Goal: Task Accomplishment & Management: Complete application form

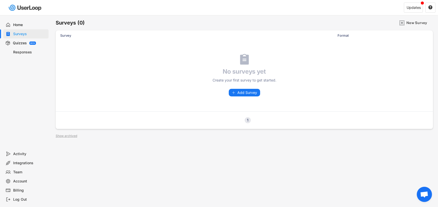
click at [16, 23] on div "Home" at bounding box center [29, 25] width 33 height 5
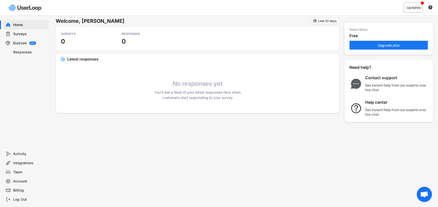
click at [409, 5] on div "Updates" at bounding box center [413, 8] width 19 height 10
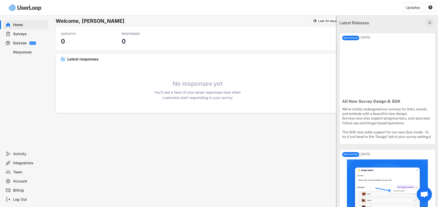
click at [428, 22] on text "" at bounding box center [430, 22] width 4 height 7
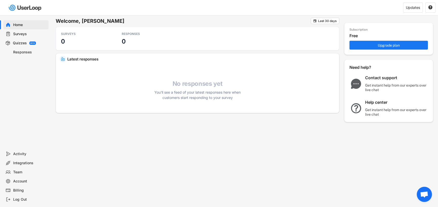
click at [20, 153] on div "Activity" at bounding box center [29, 154] width 33 height 5
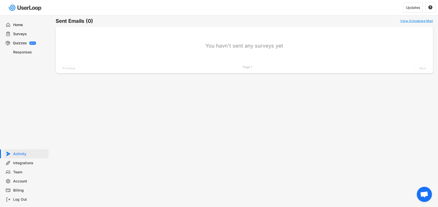
click at [19, 163] on div "Integrations" at bounding box center [29, 163] width 33 height 5
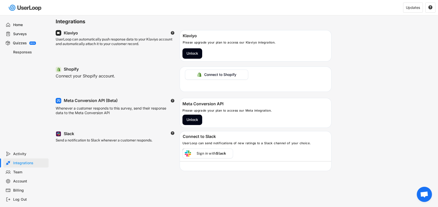
click at [195, 48] on div "Klaviyo Please upgrade your plan to access our Klaviyo integration. Unlock" at bounding box center [256, 45] width 152 height 31
click at [195, 52] on button "Unlock" at bounding box center [193, 53] width 20 height 10
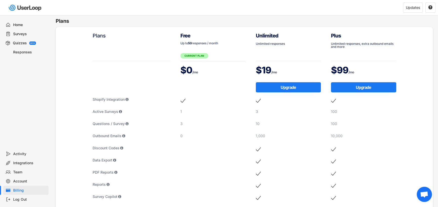
click at [16, 25] on div "Home" at bounding box center [29, 25] width 33 height 5
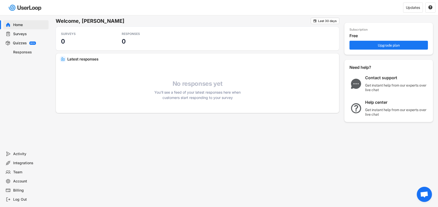
click at [21, 31] on div "Surveys" at bounding box center [25, 33] width 45 height 9
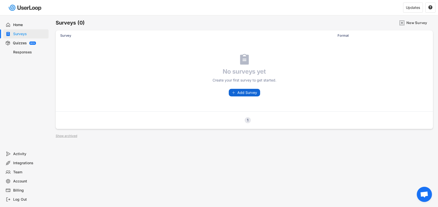
click at [246, 91] on span "Add Survey" at bounding box center [248, 93] width 20 height 4
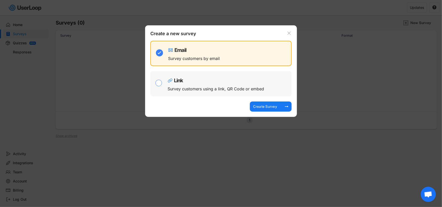
click at [192, 86] on div "Link Survey customers using a link, QR Code or embed" at bounding box center [229, 84] width 122 height 20
checkbox input "false"
checkbox input "true"
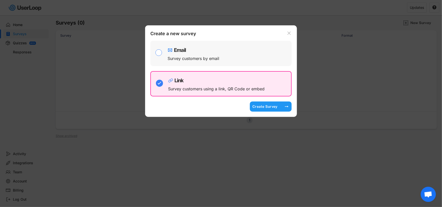
click at [264, 106] on div "Create Survey" at bounding box center [264, 106] width 25 height 5
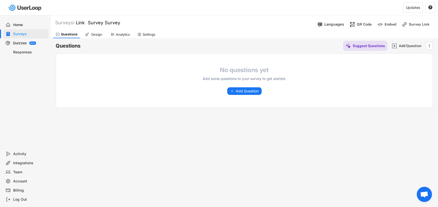
click at [90, 32] on div "Design" at bounding box center [94, 35] width 23 height 8
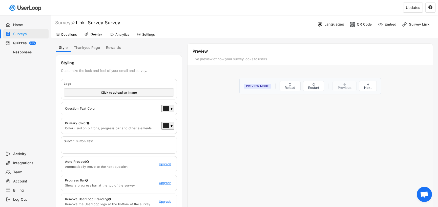
click at [119, 32] on div "Analytics" at bounding box center [120, 35] width 24 height 8
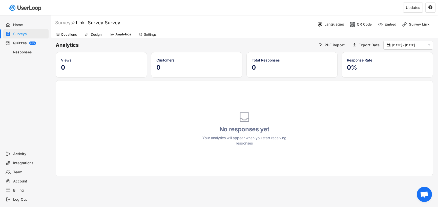
click at [71, 32] on div "Questions" at bounding box center [69, 34] width 16 height 4
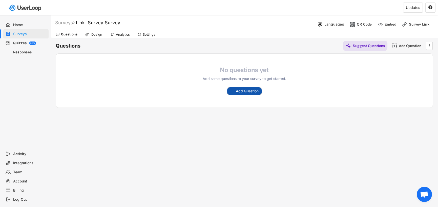
click at [241, 90] on span "Add Question" at bounding box center [247, 91] width 23 height 4
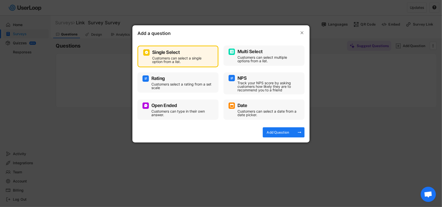
click at [183, 49] on div "Single Select" at bounding box center [177, 52] width 69 height 6
click at [278, 131] on div "Add Question" at bounding box center [277, 132] width 25 height 5
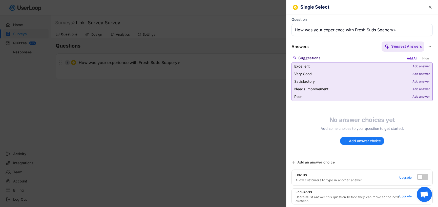
click at [410, 58] on div "Add All" at bounding box center [412, 59] width 13 height 6
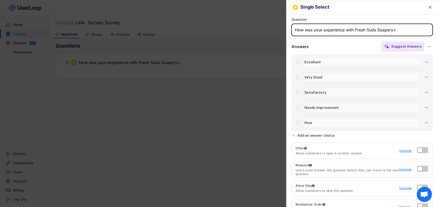
click at [404, 28] on input "input" at bounding box center [362, 30] width 141 height 12
type input "How was your experience with Fresh Suds Soapery?"
click at [428, 46] on use at bounding box center [429, 46] width 3 height 1
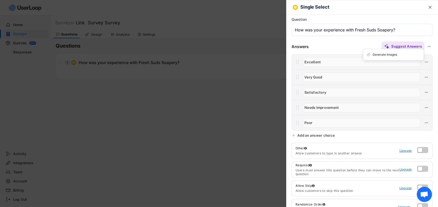
click at [406, 28] on input "input" at bounding box center [362, 30] width 141 height 12
click at [388, 11] on div "Single Select " at bounding box center [362, 7] width 151 height 14
click at [334, 22] on div "Question" at bounding box center [362, 26] width 141 height 19
click at [415, 27] on input "input" at bounding box center [362, 30] width 141 height 12
click at [429, 6] on text "" at bounding box center [430, 7] width 3 height 5
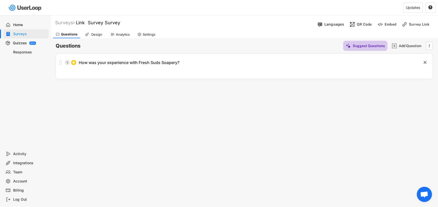
click at [357, 47] on div "Suggest Questions" at bounding box center [369, 46] width 32 height 5
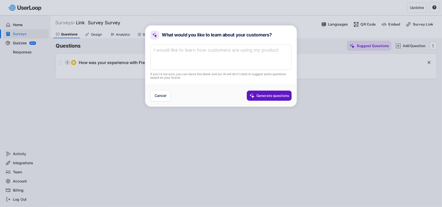
click at [207, 55] on textarea at bounding box center [220, 57] width 141 height 25
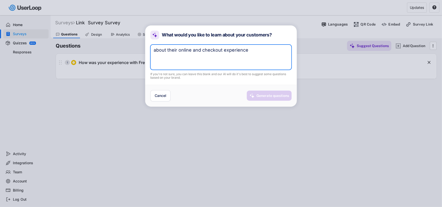
type textarea "about their online and checkout experience"
click at [259, 96] on div "Generate questions" at bounding box center [273, 95] width 33 height 5
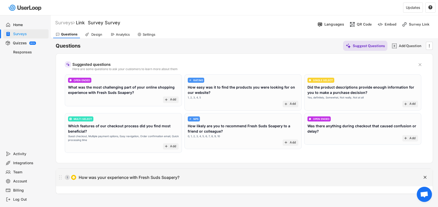
click at [281, 175] on div "1 How was your experience with Fresh Suds Soapery?" at bounding box center [232, 177] width 352 height 10
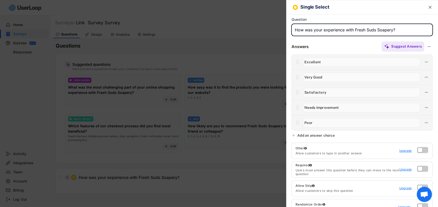
click at [324, 30] on input "input" at bounding box center [362, 30] width 141 height 12
type input "How was your overall experience with Fresh Suds Soapery?"
click at [429, 6] on text "" at bounding box center [430, 7] width 3 height 5
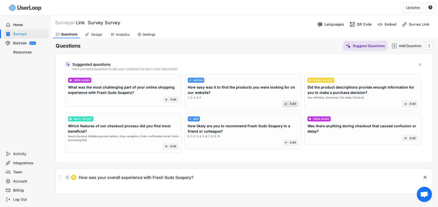
click at [290, 102] on div "add Add" at bounding box center [291, 104] width 16 height 7
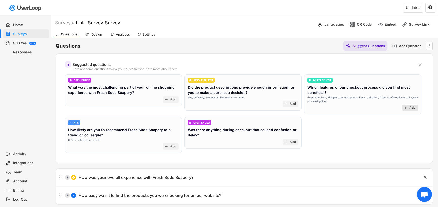
click at [411, 106] on div "Add" at bounding box center [413, 108] width 6 height 4
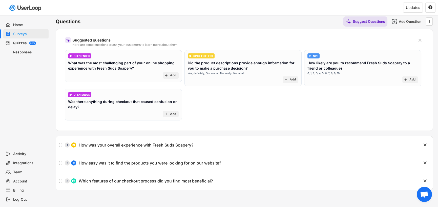
scroll to position [25, 0]
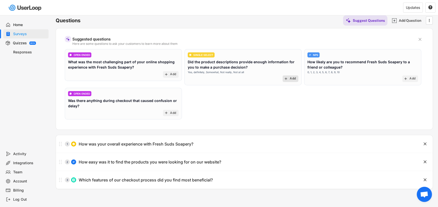
click at [291, 80] on div "Add" at bounding box center [293, 79] width 6 height 4
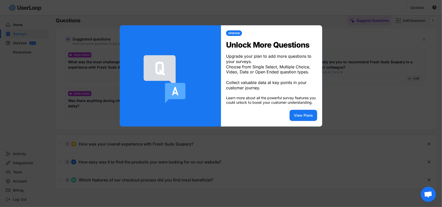
click at [284, 140] on div at bounding box center [221, 103] width 442 height 207
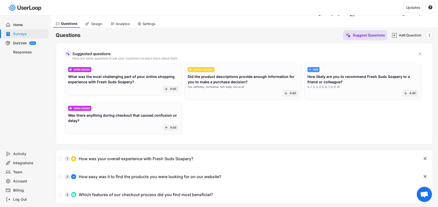
scroll to position [0, 0]
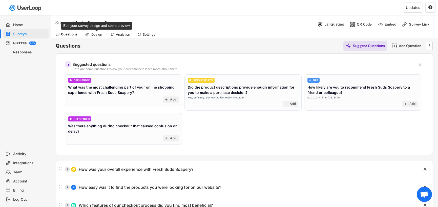
click at [95, 33] on div "Design" at bounding box center [96, 34] width 13 height 4
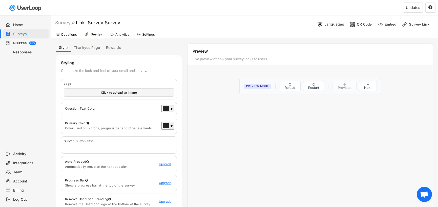
click at [77, 35] on div "Questions" at bounding box center [66, 35] width 26 height 8
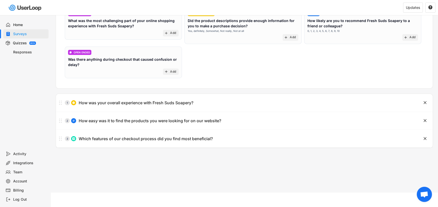
scroll to position [67, 0]
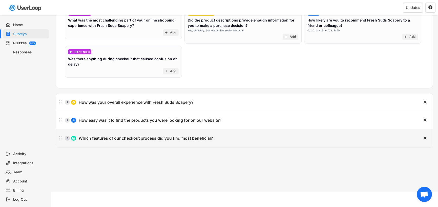
click at [106, 136] on div "Which features of our checkout process did you find most beneficial?" at bounding box center [146, 138] width 134 height 5
type input "Which features of our checkout process did you find most beneficial?"
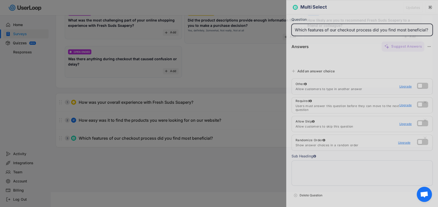
type input "Easy navigation"
type input "Order confirmation email"
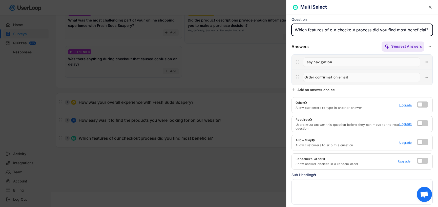
click at [429, 7] on text "" at bounding box center [430, 7] width 3 height 5
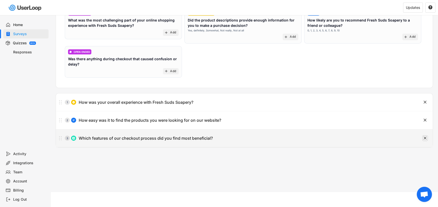
click at [426, 138] on text "" at bounding box center [425, 137] width 3 height 5
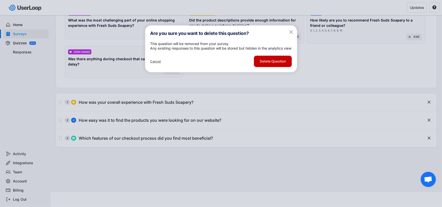
click at [271, 67] on button "Delete Question" at bounding box center [273, 61] width 38 height 11
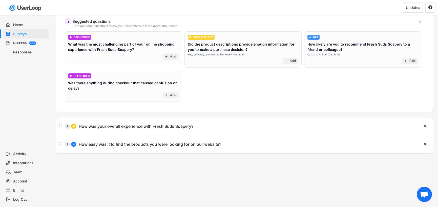
scroll to position [42, 0]
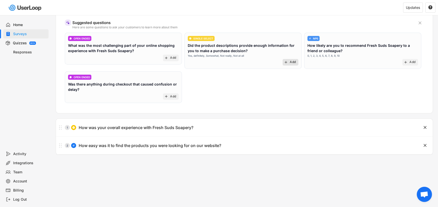
click at [291, 62] on div "Add" at bounding box center [293, 62] width 6 height 4
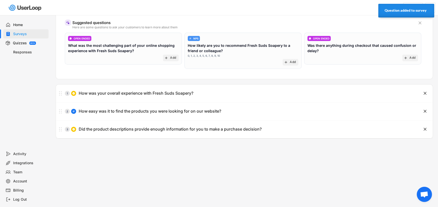
click at [316, 151] on div "Surveys Link Survey Survey  Languages QR Code Embed Survey Link Questions Desi…" at bounding box center [245, 95] width 388 height 244
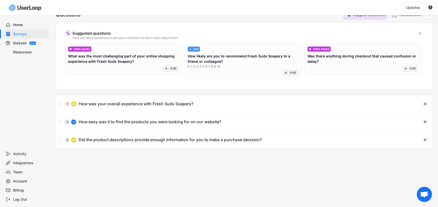
scroll to position [16, 0]
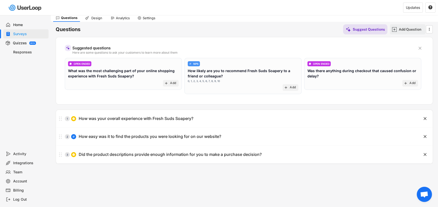
click at [410, 30] on div "Add Question" at bounding box center [411, 29] width 25 height 5
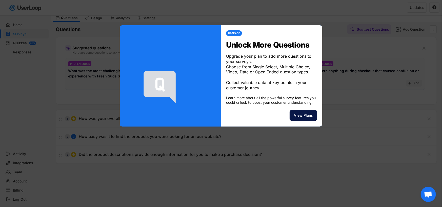
click at [301, 120] on button "View Plans" at bounding box center [304, 115] width 28 height 11
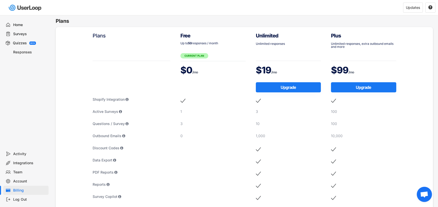
scroll to position [16, 0]
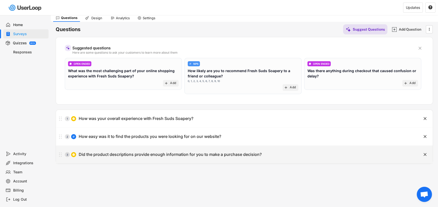
click at [426, 152] on text "" at bounding box center [425, 154] width 3 height 5
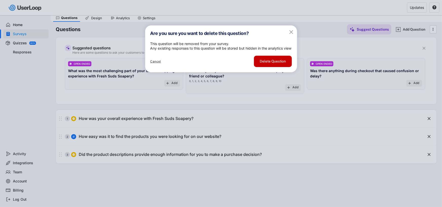
click at [278, 67] on button "Delete Question" at bounding box center [273, 61] width 38 height 11
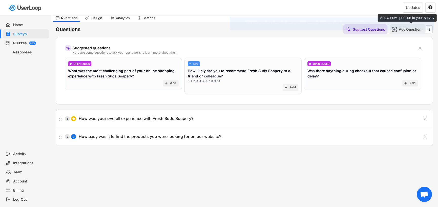
click at [410, 26] on div "Add Question" at bounding box center [411, 29] width 25 height 10
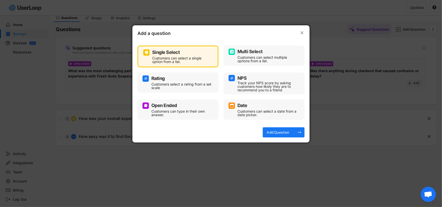
click at [256, 56] on div "Customers can select multiple options from a list." at bounding box center [268, 59] width 61 height 7
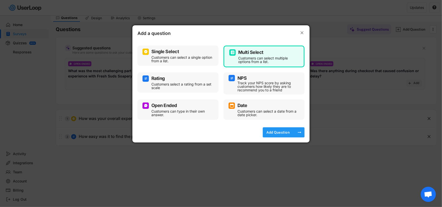
click at [272, 129] on div "Add Question" at bounding box center [277, 132] width 25 height 10
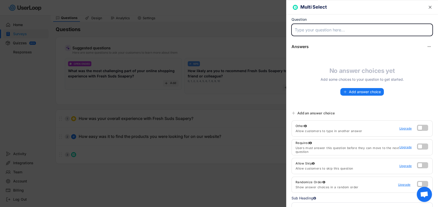
click at [321, 28] on input "input" at bounding box center [362, 30] width 141 height 12
type input "How would you rate your checkout experience?"
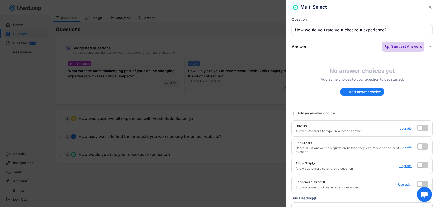
click at [401, 48] on div "Suggest Answers" at bounding box center [406, 46] width 31 height 5
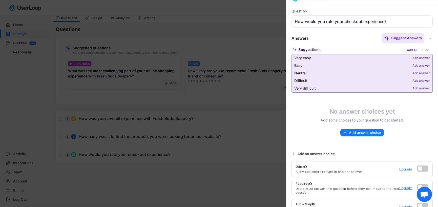
scroll to position [0, 0]
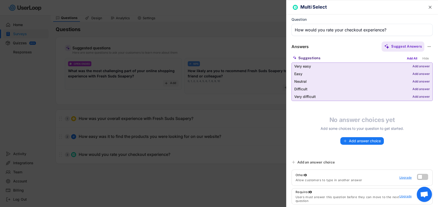
click at [429, 6] on text "" at bounding box center [430, 7] width 3 height 5
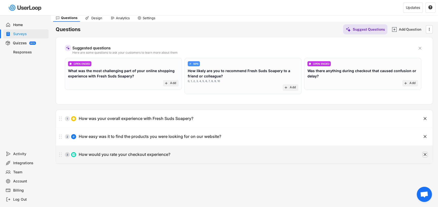
click at [425, 154] on text "" at bounding box center [425, 154] width 3 height 5
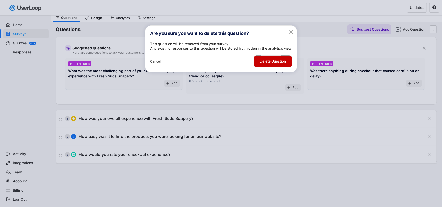
click at [281, 67] on button "Delete Question" at bounding box center [273, 61] width 38 height 11
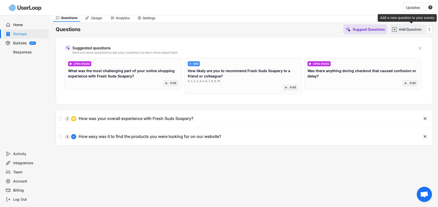
click at [414, 27] on div "Add Question" at bounding box center [411, 29] width 25 height 5
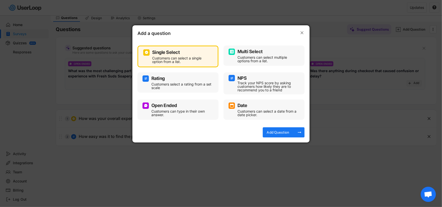
click at [243, 49] on div "Multi Select" at bounding box center [250, 51] width 25 height 5
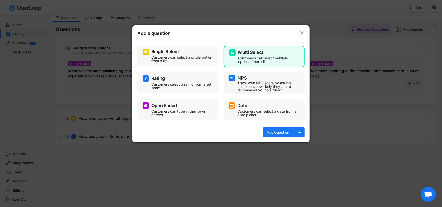
click at [184, 101] on div "Open Ended Customers can type in their own answer." at bounding box center [178, 110] width 81 height 20
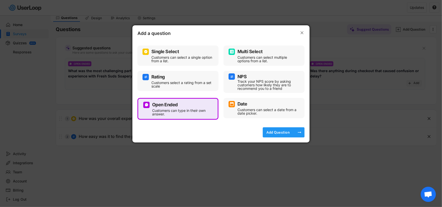
click at [290, 130] on div "Add Question" at bounding box center [277, 132] width 25 height 5
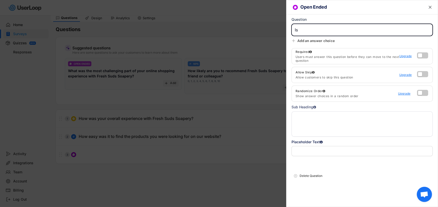
type input "I"
type input "Are there any improvements we could make to improve your Shopping experience?"
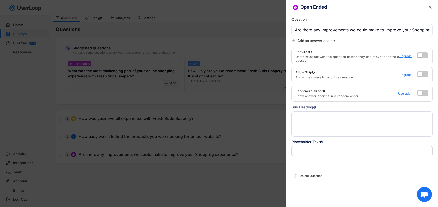
click at [294, 39] on icon at bounding box center [294, 41] width 4 height 4
click at [295, 40] on icon at bounding box center [294, 41] width 4 height 4
click at [425, 57] on label at bounding box center [421, 54] width 11 height 6
click at [0, 0] on input "checkbox" at bounding box center [0, 0] width 0 height 0
click at [426, 73] on label at bounding box center [421, 73] width 11 height 6
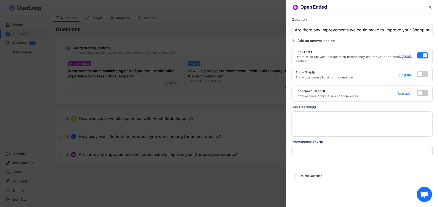
click at [0, 0] on input "checkbox" at bounding box center [0, 0] width 0 height 0
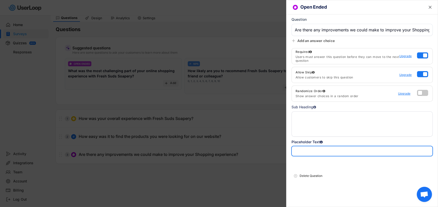
click at [323, 151] on input "input" at bounding box center [362, 151] width 141 height 10
type input "Fresh Suds Soapery - checkout survey"
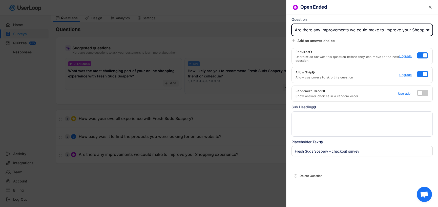
click at [389, 27] on input "input" at bounding box center [362, 30] width 141 height 12
click at [430, 7] on text "" at bounding box center [430, 7] width 3 height 5
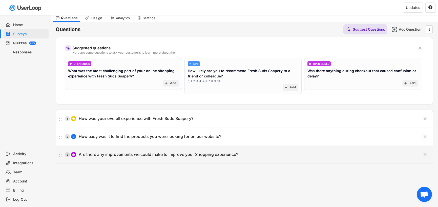
click at [198, 152] on div "Are there any improvements we could make to improve your Shopping experience?" at bounding box center [159, 154] width 160 height 5
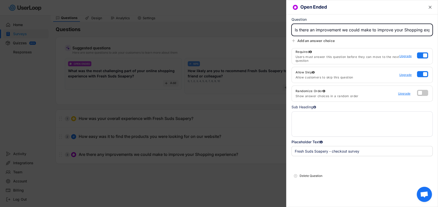
type input "Is there an improvement we could make to improve your Shopping experience?"
click at [431, 7] on text "" at bounding box center [430, 7] width 3 height 5
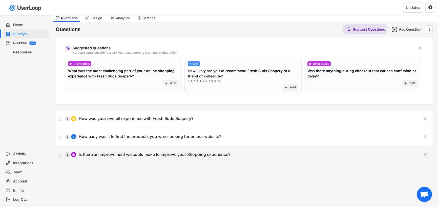
click at [166, 152] on div "Is there an improvement we could make to improve your Shopping experience?" at bounding box center [155, 154] width 152 height 5
type input "Is there an improvement we could make to improve your Shopping experience?"
type input "Fresh Suds Soapery - checkout survey"
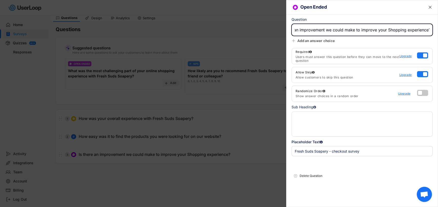
click at [375, 30] on input "input" at bounding box center [362, 30] width 141 height 12
type input "Is there an improvement we could make to provide the best shopping experience?"
click at [429, 6] on text "" at bounding box center [430, 7] width 3 height 5
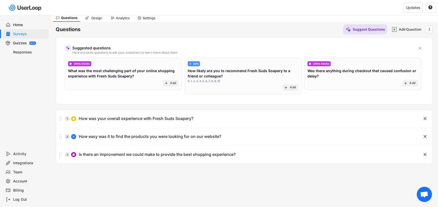
click at [93, 18] on div "Design" at bounding box center [96, 18] width 13 height 4
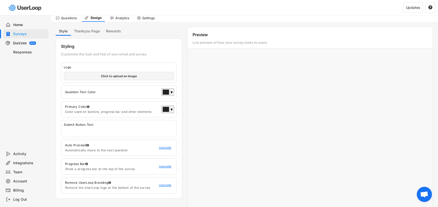
click at [130, 75] on input "file" at bounding box center [119, 76] width 110 height 8
click at [114, 75] on input "file" at bounding box center [119, 76] width 110 height 8
type input "C:\fakepath\FSS-Logo-REVERSED-Feb-2025-500px.png"
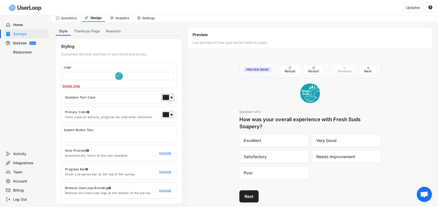
click at [172, 113] on div "▼" at bounding box center [171, 115] width 3 height 5
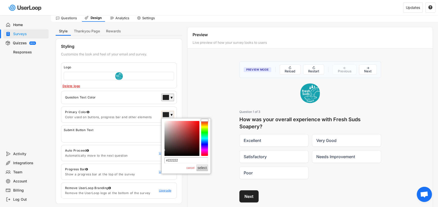
click at [172, 113] on div "▼" at bounding box center [171, 115] width 3 height 5
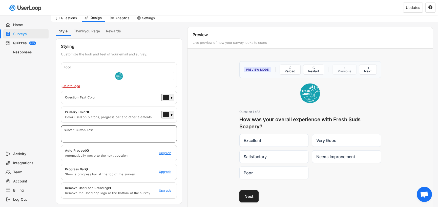
click at [113, 133] on input "input" at bounding box center [120, 136] width 113 height 8
click at [250, 196] on button "Next" at bounding box center [249, 196] width 19 height 12
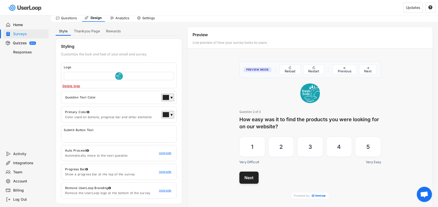
click at [250, 174] on button "Next" at bounding box center [249, 178] width 19 height 12
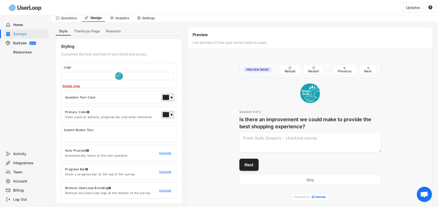
click at [248, 164] on button "Next" at bounding box center [249, 165] width 19 height 12
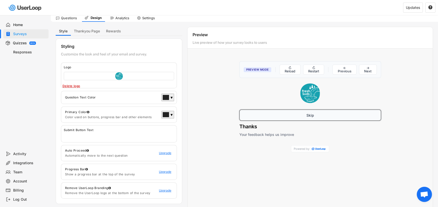
click at [301, 117] on button "Skip" at bounding box center [311, 115] width 142 height 11
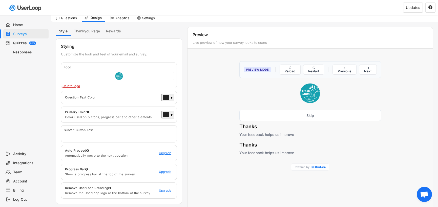
click at [124, 94] on div "Question Text Color ▼" at bounding box center [119, 97] width 116 height 13
click at [166, 111] on div "▼" at bounding box center [168, 115] width 13 height 8
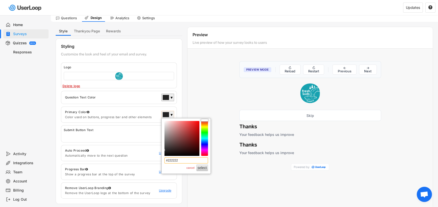
click at [186, 163] on input "#222222" at bounding box center [187, 161] width 44 height 6
type input "#"
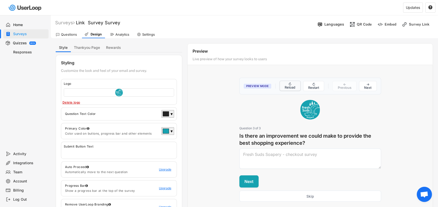
click at [289, 87] on button "↻ Reload" at bounding box center [290, 86] width 21 height 10
click at [87, 46] on button "Thankyou Page" at bounding box center [87, 47] width 32 height 9
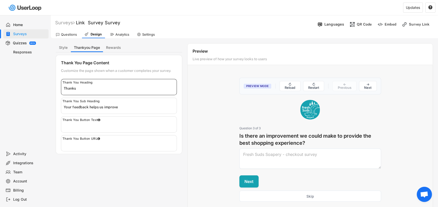
click at [102, 87] on input "input" at bounding box center [120, 89] width 113 height 8
click at [127, 106] on input "input" at bounding box center [120, 107] width 113 height 8
click at [314, 88] on button "↻ Restart" at bounding box center [313, 86] width 21 height 10
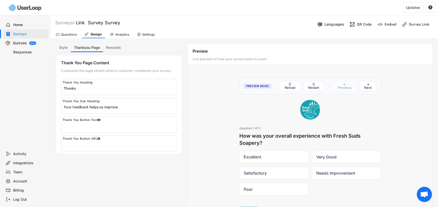
click at [65, 34] on div "Questions" at bounding box center [69, 34] width 16 height 4
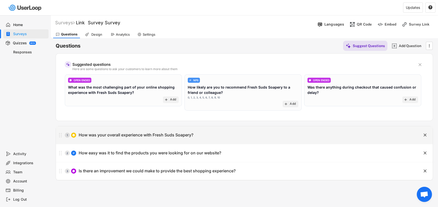
click at [323, 137] on div "1 How was your overall experience with Fresh Suds Soapery?" at bounding box center [232, 135] width 352 height 10
type input "How was your overall experience with Fresh Suds Soapery?"
type input "Excellent"
type input "Very Good"
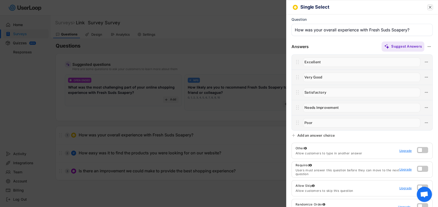
click at [429, 7] on text "" at bounding box center [430, 7] width 3 height 5
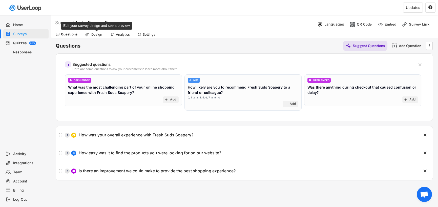
click at [92, 32] on div "Design" at bounding box center [96, 34] width 13 height 4
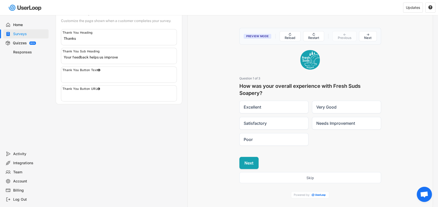
scroll to position [51, 0]
click at [250, 159] on button "Next" at bounding box center [249, 162] width 19 height 12
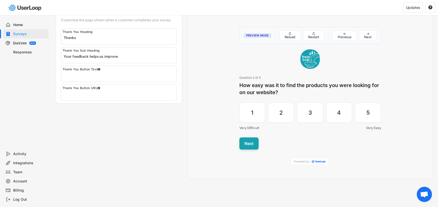
click at [250, 143] on button "Next" at bounding box center [249, 144] width 19 height 12
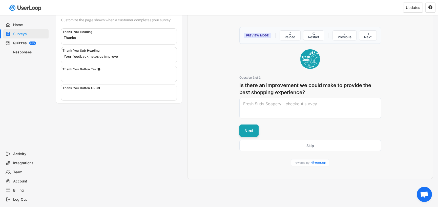
click at [249, 129] on button "Next" at bounding box center [249, 131] width 19 height 12
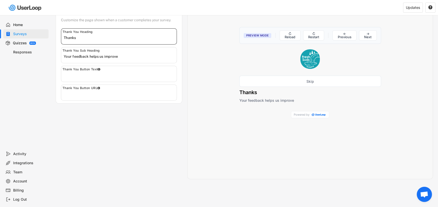
click at [89, 38] on input "input" at bounding box center [120, 38] width 113 height 8
click at [366, 34] on button "→ Next" at bounding box center [368, 35] width 18 height 10
click at [83, 38] on input "input" at bounding box center [120, 38] width 113 height 8
click at [84, 38] on input "input" at bounding box center [120, 38] width 113 height 8
click at [135, 54] on input "input" at bounding box center [120, 57] width 113 height 8
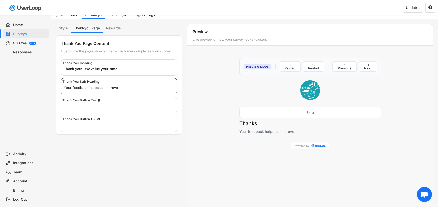
scroll to position [0, 0]
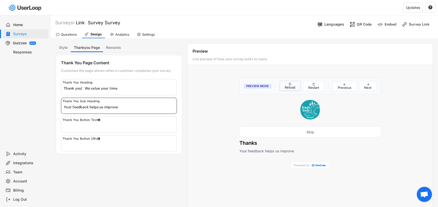
click at [291, 86] on button "↻ Reload" at bounding box center [290, 86] width 21 height 10
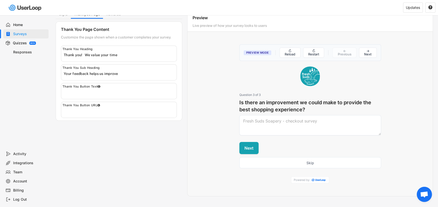
scroll to position [51, 0]
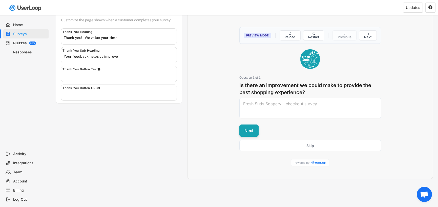
click at [249, 129] on button "Next" at bounding box center [249, 131] width 19 height 12
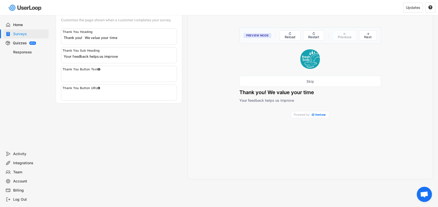
click at [129, 35] on input "input" at bounding box center [120, 38] width 113 height 8
type input "Thank you! We value your time."
click at [366, 38] on button "→ Next" at bounding box center [368, 35] width 18 height 10
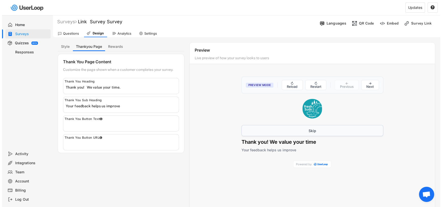
scroll to position [0, 0]
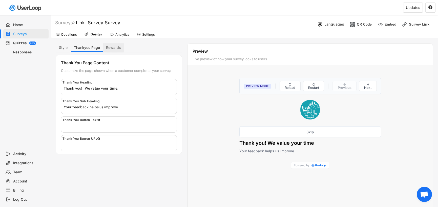
click at [112, 44] on button "Rewards" at bounding box center [113, 47] width 21 height 9
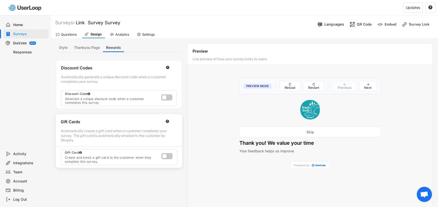
click at [167, 120] on text "" at bounding box center [168, 122] width 4 height 4
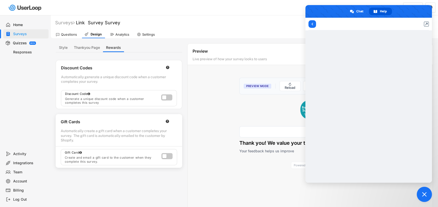
click at [20, 163] on div "Integrations" at bounding box center [29, 163] width 33 height 5
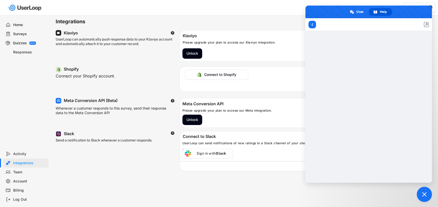
click at [427, 191] on span "Close chat" at bounding box center [424, 194] width 15 height 15
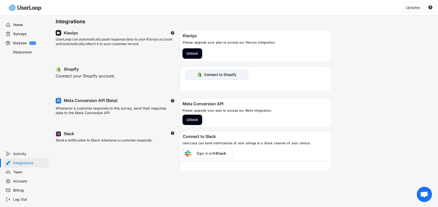
click at [215, 72] on div "Connect to Shopify" at bounding box center [220, 74] width 32 height 5
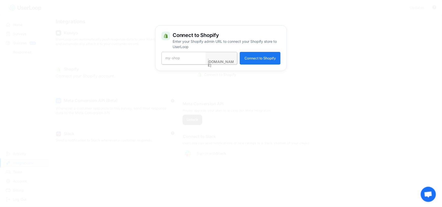
click at [169, 57] on input "input" at bounding box center [185, 57] width 40 height 7
type input "e27c73-4d"
click at [257, 55] on button "Connect to Shopify" at bounding box center [260, 58] width 41 height 13
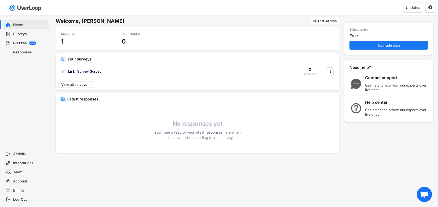
click at [19, 32] on div "Surveys" at bounding box center [29, 34] width 33 height 5
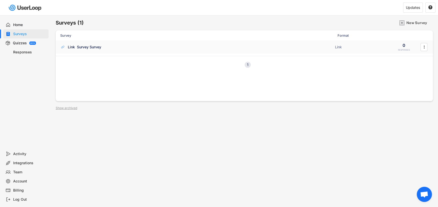
click at [92, 44] on div "Link Survey Survey ACTIVE Link 0 RESPONSES " at bounding box center [245, 47] width 378 height 13
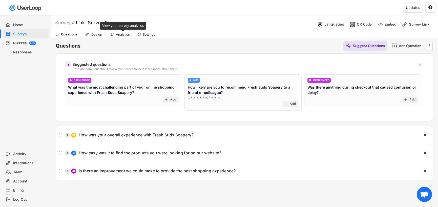
click at [119, 34] on div "Analytics" at bounding box center [123, 34] width 14 height 4
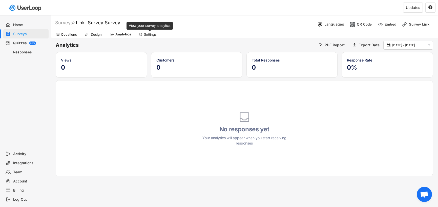
click at [148, 35] on div "Settings" at bounding box center [150, 34] width 13 height 4
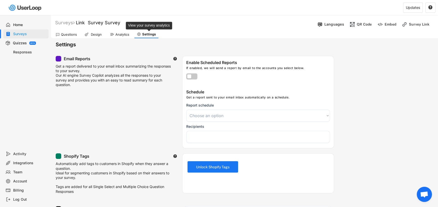
select select
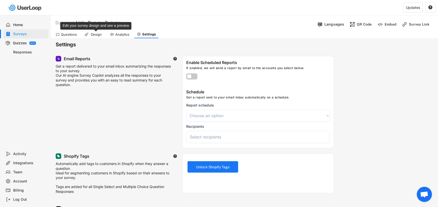
click at [98, 32] on div "Design" at bounding box center [96, 34] width 13 height 4
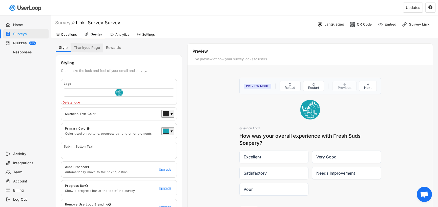
click at [87, 47] on button "Thankyou Page" at bounding box center [87, 47] width 32 height 9
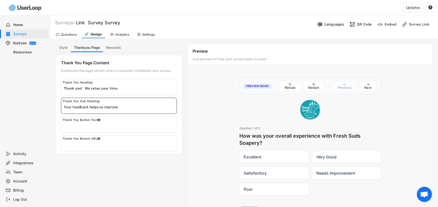
click at [130, 103] on input "input" at bounding box center [120, 107] width 113 height 8
type input "Your feedback helps us improve."
click at [113, 45] on button "Rewards" at bounding box center [113, 47] width 21 height 9
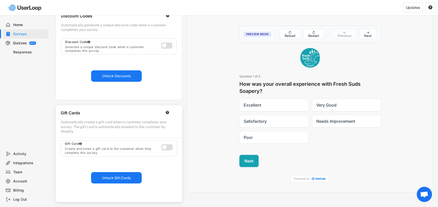
scroll to position [76, 0]
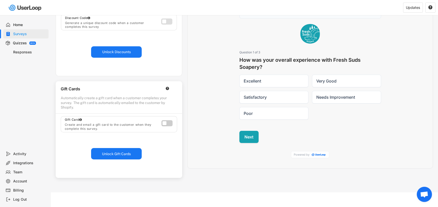
click at [169, 123] on label at bounding box center [165, 122] width 11 height 6
click at [122, 153] on button "Unlock Gift Cards" at bounding box center [116, 153] width 51 height 11
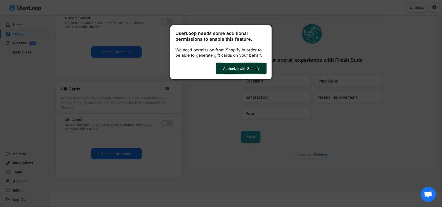
click at [237, 66] on button "Authorize with Shopify" at bounding box center [241, 68] width 51 height 11
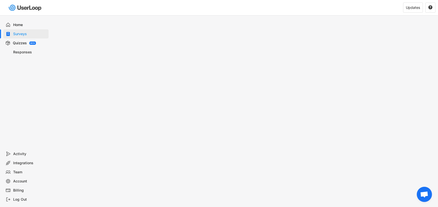
click at [18, 43] on div "Quizzes" at bounding box center [20, 43] width 14 height 5
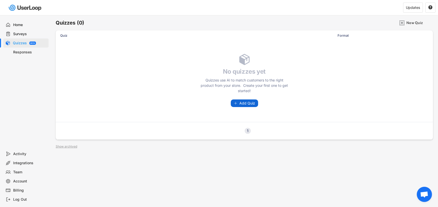
click at [239, 104] on button "Add Quiz" at bounding box center [244, 104] width 27 height 8
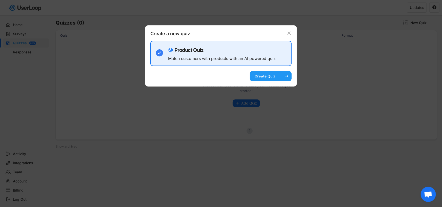
click at [256, 76] on div "Create Quiz" at bounding box center [264, 76] width 25 height 5
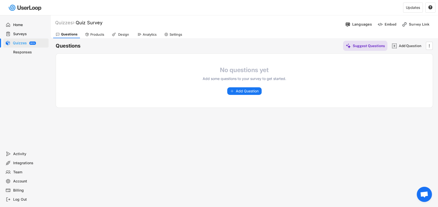
click at [96, 34] on div "Products" at bounding box center [97, 34] width 14 height 4
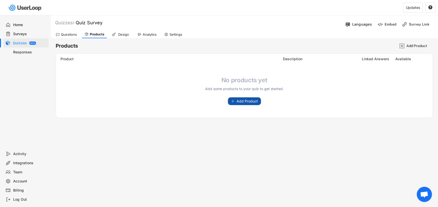
click at [242, 101] on span "Add Product" at bounding box center [247, 102] width 21 height 4
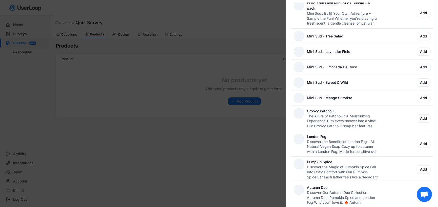
scroll to position [2010, 0]
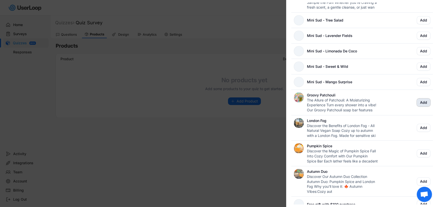
click at [423, 99] on button "Add" at bounding box center [424, 103] width 14 height 8
click at [214, 82] on div at bounding box center [219, 103] width 438 height 207
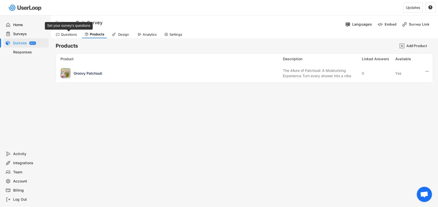
click at [73, 34] on div "Questions" at bounding box center [69, 34] width 16 height 4
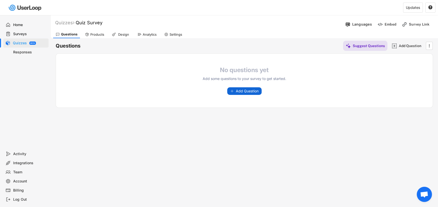
click at [244, 89] on span "Add Question" at bounding box center [247, 91] width 23 height 4
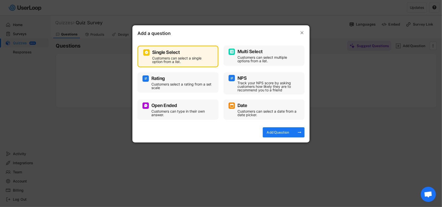
click at [180, 83] on div "Customers select a rating from a set scale" at bounding box center [181, 86] width 61 height 7
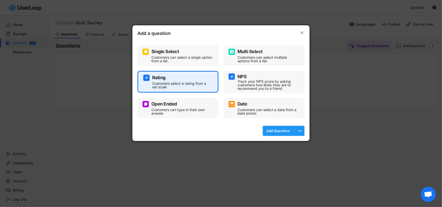
click at [282, 128] on div "Add Question" at bounding box center [277, 131] width 25 height 10
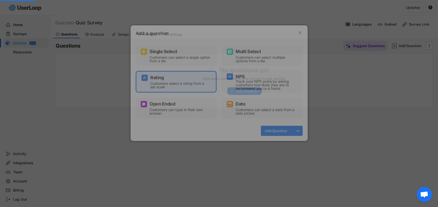
select select ""1_10""
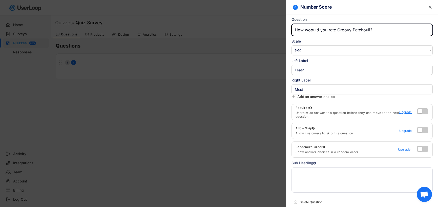
type input "How woould you rate Groovy Patchouli?"
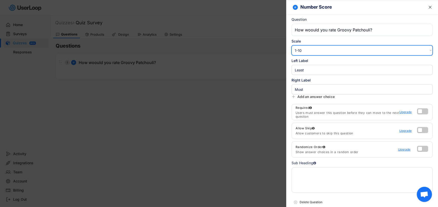
click at [322, 50] on select "1-10 10-1 1-5 5-1" at bounding box center [362, 50] width 141 height 10
select select ""1_5""
click at [292, 45] on select "1-10 10-1 1-5 5-1" at bounding box center [362, 50] width 141 height 10
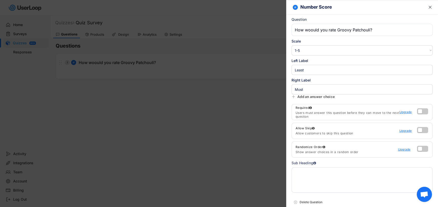
click at [314, 69] on input "input" at bounding box center [362, 70] width 141 height 10
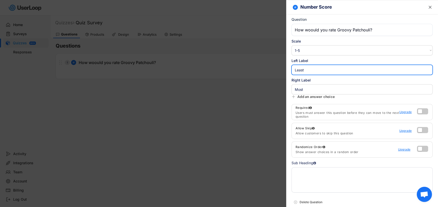
click at [429, 6] on text "" at bounding box center [430, 7] width 3 height 5
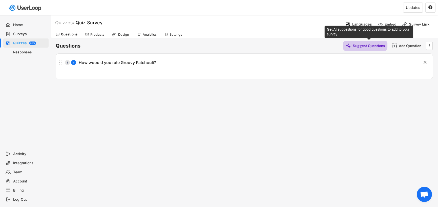
click at [363, 46] on div "Suggest Questions" at bounding box center [369, 46] width 32 height 5
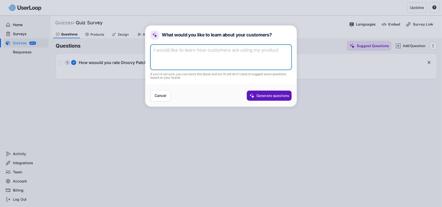
click at [222, 53] on textarea at bounding box center [220, 57] width 141 height 25
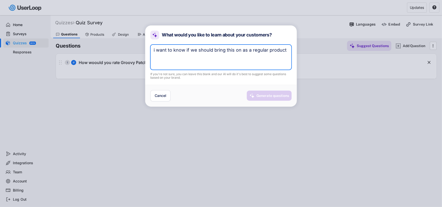
type textarea "i want to know if we should bring this on as a regular product"
click at [265, 97] on div "Generate questions" at bounding box center [273, 95] width 33 height 5
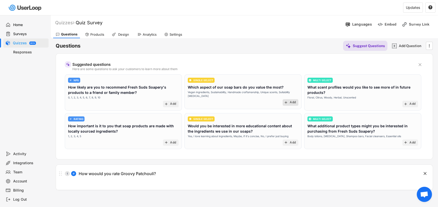
click at [296, 103] on div "add Add" at bounding box center [291, 102] width 16 height 7
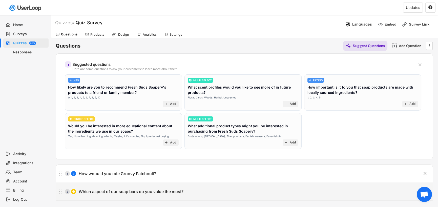
click at [408, 193] on div "" at bounding box center [420, 192] width 25 height 8
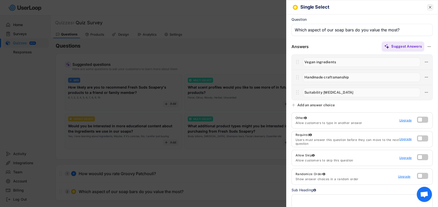
click at [429, 7] on text "" at bounding box center [430, 7] width 3 height 5
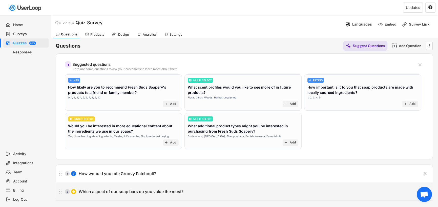
click at [203, 187] on div "2 Which aspect of our soap bars do you value the most?" at bounding box center [232, 192] width 352 height 10
type input "Which aspect of our soap bars do you value the most?"
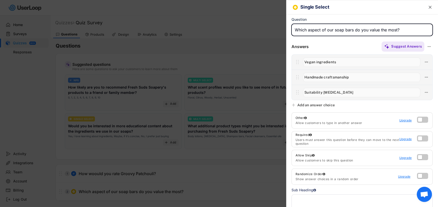
click at [429, 7] on text "" at bounding box center [430, 7] width 3 height 5
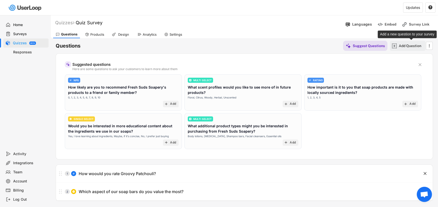
click at [401, 44] on div "Add Question" at bounding box center [411, 46] width 25 height 5
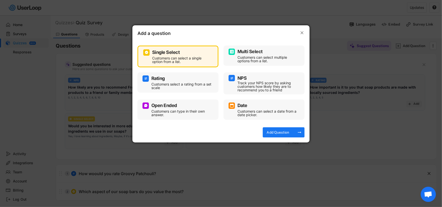
click at [246, 59] on div "Customers can select multiple options from a list." at bounding box center [268, 59] width 61 height 7
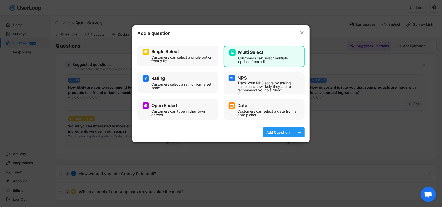
click at [276, 133] on div "Add Question" at bounding box center [277, 132] width 25 height 5
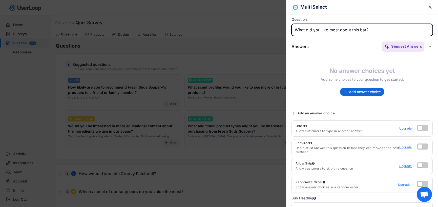
type input "What did you like most about this bar?"
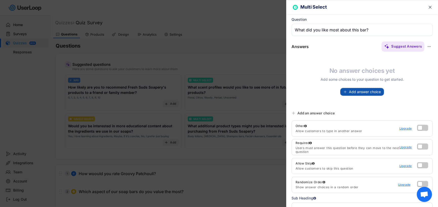
click at [350, 91] on span "Add answer choice" at bounding box center [365, 92] width 32 height 4
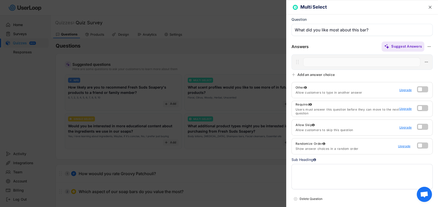
click at [340, 61] on input "input" at bounding box center [361, 61] width 117 height 9
type input "The Scent"
click at [295, 73] on icon at bounding box center [294, 75] width 4 height 4
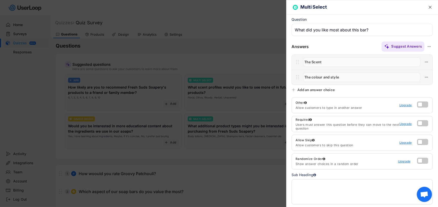
type input "The colour and style"
click at [293, 88] on icon at bounding box center [294, 90] width 4 height 4
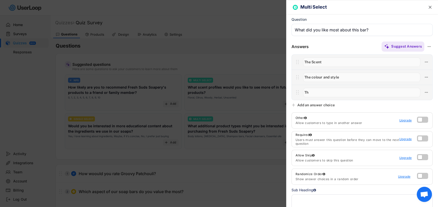
type input "T"
click at [391, 44] on div "Suggest Answers" at bounding box center [406, 46] width 31 height 5
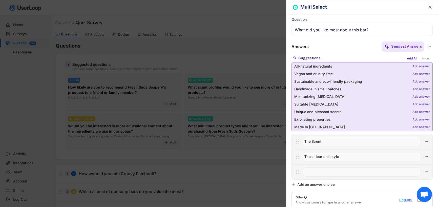
click at [418, 65] on div "Add answer" at bounding box center [421, 67] width 17 height 4
click at [417, 95] on div "Add answer" at bounding box center [421, 97] width 17 height 4
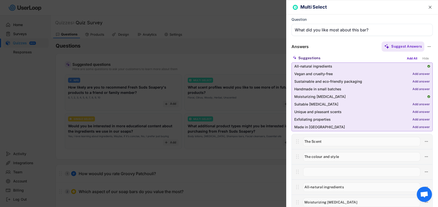
click at [416, 104] on div "Add answer" at bounding box center [421, 105] width 17 height 4
click at [384, 174] on input "input" at bounding box center [361, 171] width 117 height 9
click at [353, 55] on div "Suggestions Add All Hide" at bounding box center [362, 58] width 141 height 8
click at [385, 170] on input "input" at bounding box center [361, 171] width 117 height 9
click at [424, 172] on icon at bounding box center [426, 172] width 5 height 5
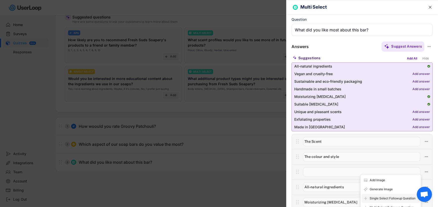
scroll to position [51, 0]
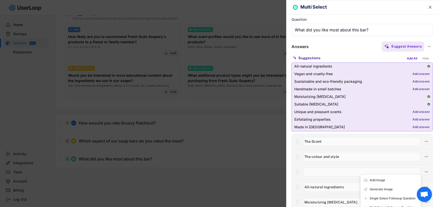
click at [346, 172] on input "input" at bounding box center [361, 171] width 117 height 9
click at [298, 173] on icon at bounding box center [298, 172] width 6 height 8
click at [424, 172] on icon at bounding box center [426, 172] width 5 height 5
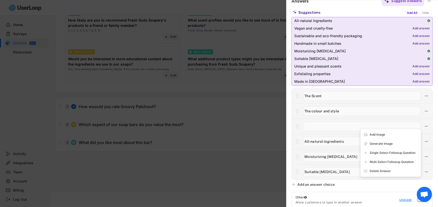
scroll to position [48, 0]
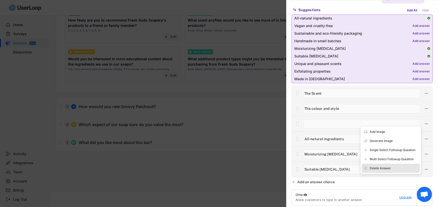
click at [390, 167] on div "Delete Answer" at bounding box center [394, 168] width 48 height 5
click at [390, 167] on div "Are you sure? Click to confirm." at bounding box center [394, 168] width 48 height 5
type input "All-natural ingredients"
type input "Moisturizing for dry skin"
type input "Suitable for sensitive skin"
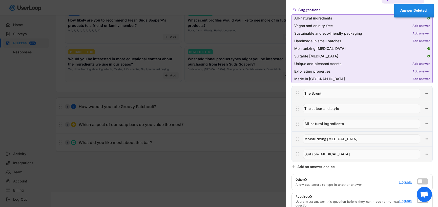
click at [314, 94] on input "input" at bounding box center [361, 93] width 117 height 9
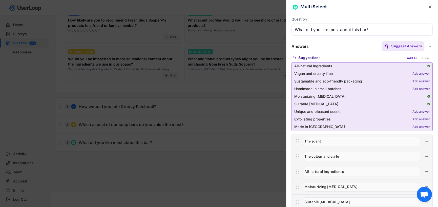
scroll to position [0, 0]
type input "The scent"
click at [338, 43] on div "Suggest Answers" at bounding box center [371, 47] width 124 height 10
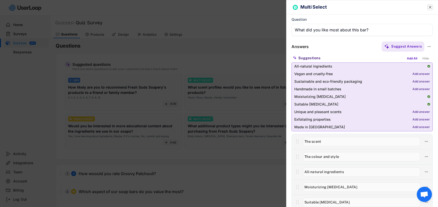
click at [429, 5] on text "" at bounding box center [430, 7] width 3 height 5
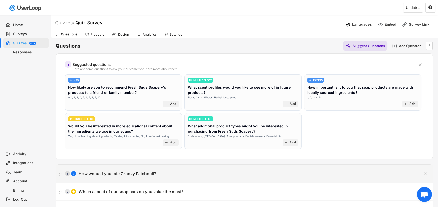
click at [190, 173] on div "1 How woould you rate Groovy Patchouli?" at bounding box center [232, 174] width 352 height 10
type input "How woould you rate Groovy Patchouli?"
select select ""1_5""
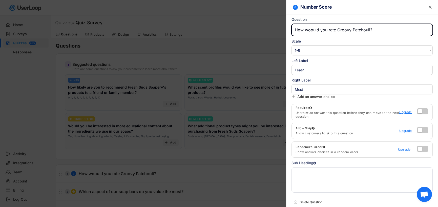
click at [313, 30] on input "input" at bounding box center [362, 30] width 141 height 12
type input "How would you rate Groovy Patchouli?"
click at [428, 5] on icon "" at bounding box center [430, 7] width 5 height 5
